Goal: Transaction & Acquisition: Purchase product/service

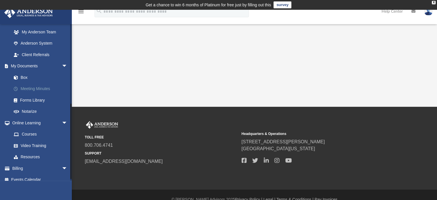
scroll to position [164, 0]
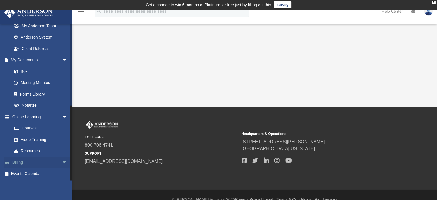
click at [62, 163] on span "arrow_drop_down" at bounding box center [67, 162] width 11 height 12
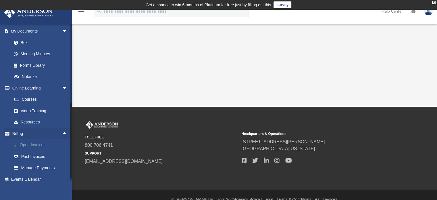
click at [38, 145] on link "$ Open Invoices" at bounding box center [42, 145] width 68 height 12
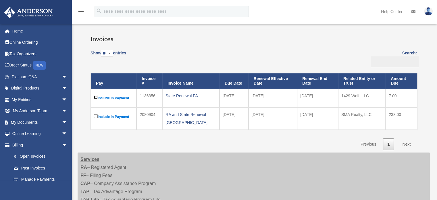
scroll to position [57, 0]
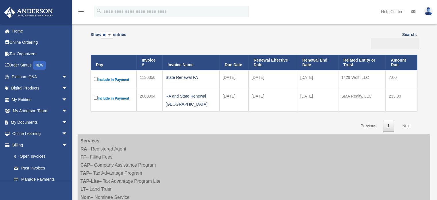
click at [407, 120] on link "Next" at bounding box center [406, 126] width 17 height 12
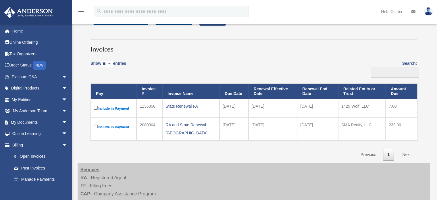
scroll to position [0, 0]
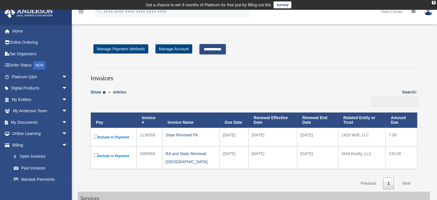
click at [226, 53] on input "**********" at bounding box center [212, 49] width 26 height 10
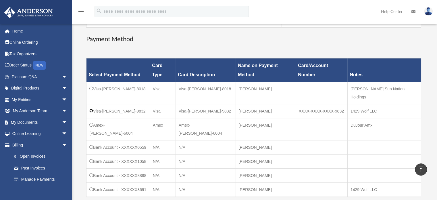
scroll to position [172, 0]
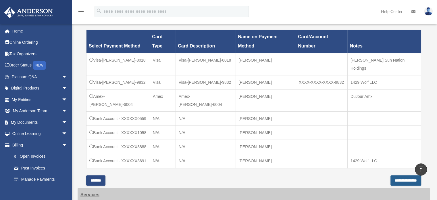
click at [395, 175] on input "**********" at bounding box center [405, 180] width 31 height 10
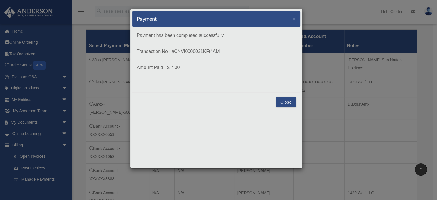
click at [283, 102] on button "Close" at bounding box center [286, 102] width 20 height 10
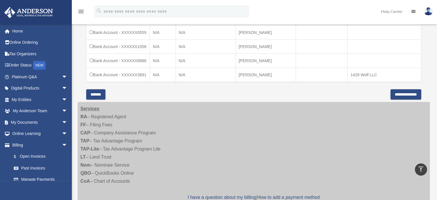
scroll to position [258, 0]
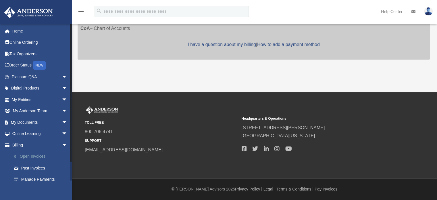
click at [38, 156] on link "$ Open Invoices" at bounding box center [42, 156] width 68 height 12
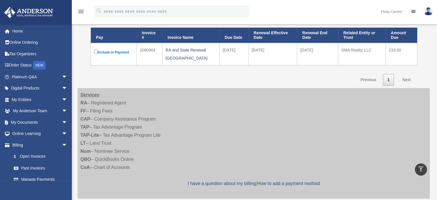
scroll to position [47, 0]
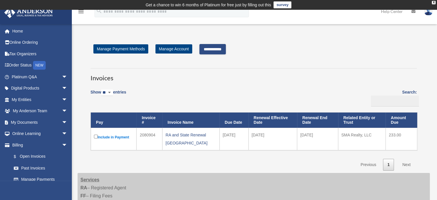
click at [214, 49] on input "**********" at bounding box center [212, 49] width 26 height 10
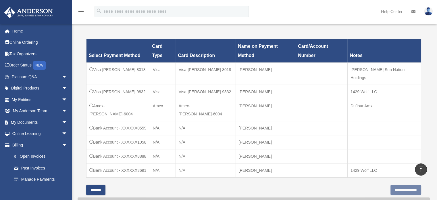
scroll to position [172, 0]
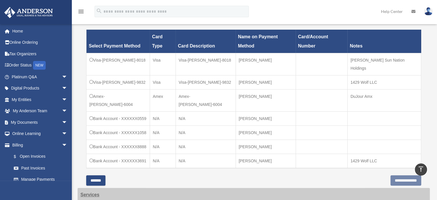
click at [390, 111] on td at bounding box center [384, 118] width 74 height 14
click at [404, 175] on input "**********" at bounding box center [405, 180] width 31 height 10
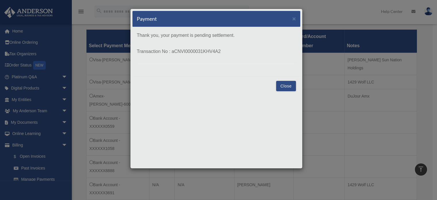
click at [287, 84] on button "Close" at bounding box center [286, 86] width 20 height 10
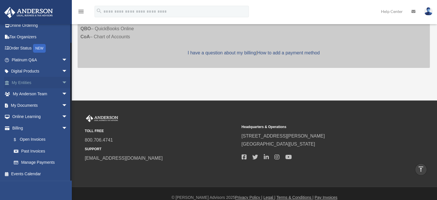
scroll to position [210, 0]
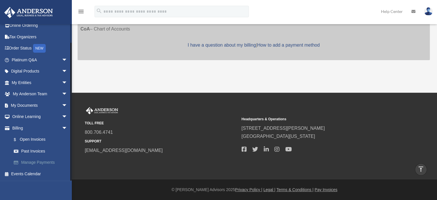
click at [36, 161] on link "Manage Payments" at bounding box center [42, 162] width 68 height 11
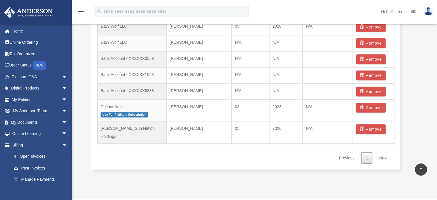
scroll to position [383, 0]
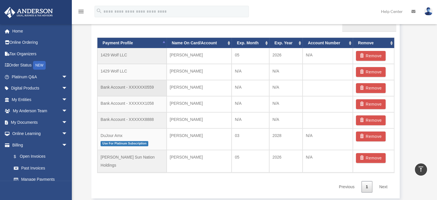
click at [323, 89] on td at bounding box center [327, 88] width 50 height 16
click at [122, 86] on td "Bank Account - XXXXXX0559" at bounding box center [131, 88] width 69 height 16
click at [116, 87] on td "Bank Account - XXXXXX0559" at bounding box center [131, 88] width 69 height 16
click at [311, 87] on td at bounding box center [327, 88] width 50 height 16
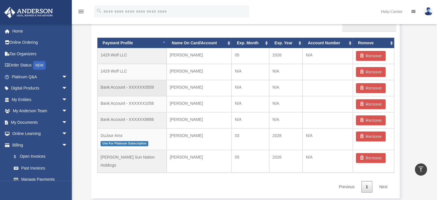
click at [311, 87] on td at bounding box center [327, 88] width 50 height 16
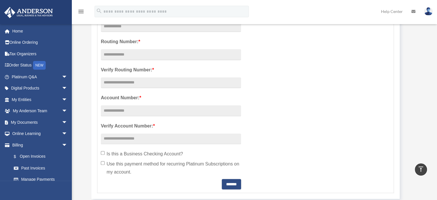
scroll to position [153, 0]
